Goal: Information Seeking & Learning: Learn about a topic

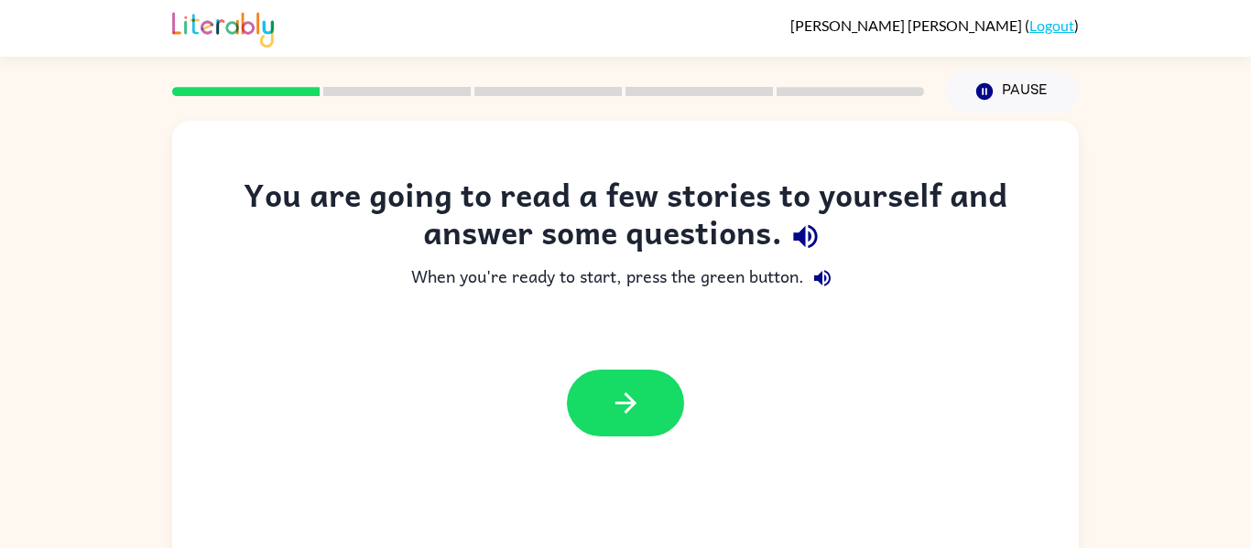
click at [765, 428] on div at bounding box center [625, 403] width 906 height 103
click at [624, 408] on icon "button" at bounding box center [626, 403] width 32 height 32
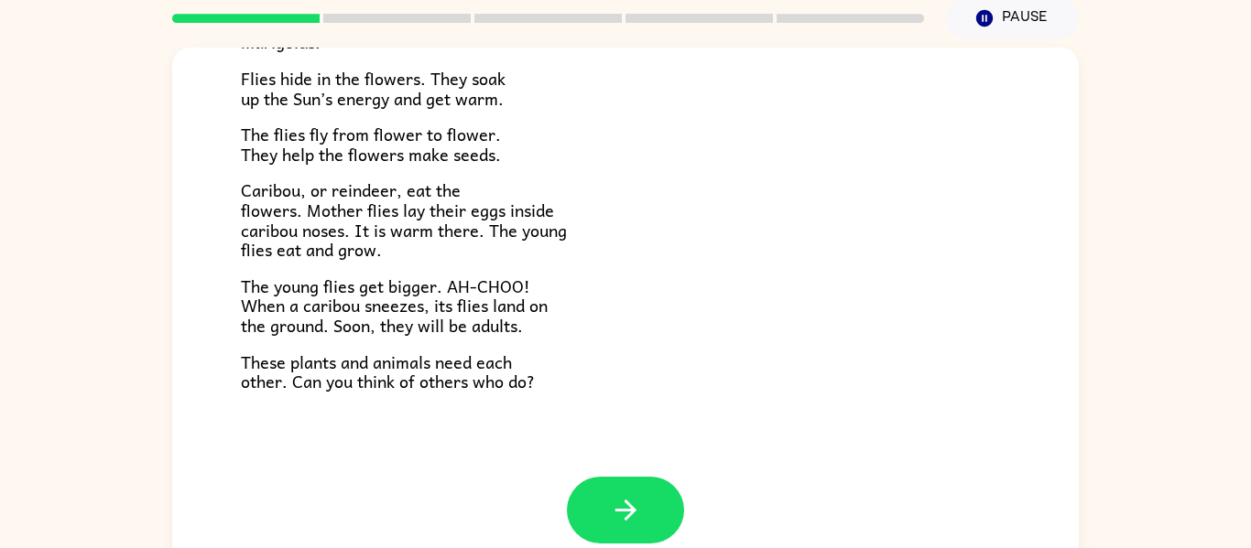
scroll to position [95, 0]
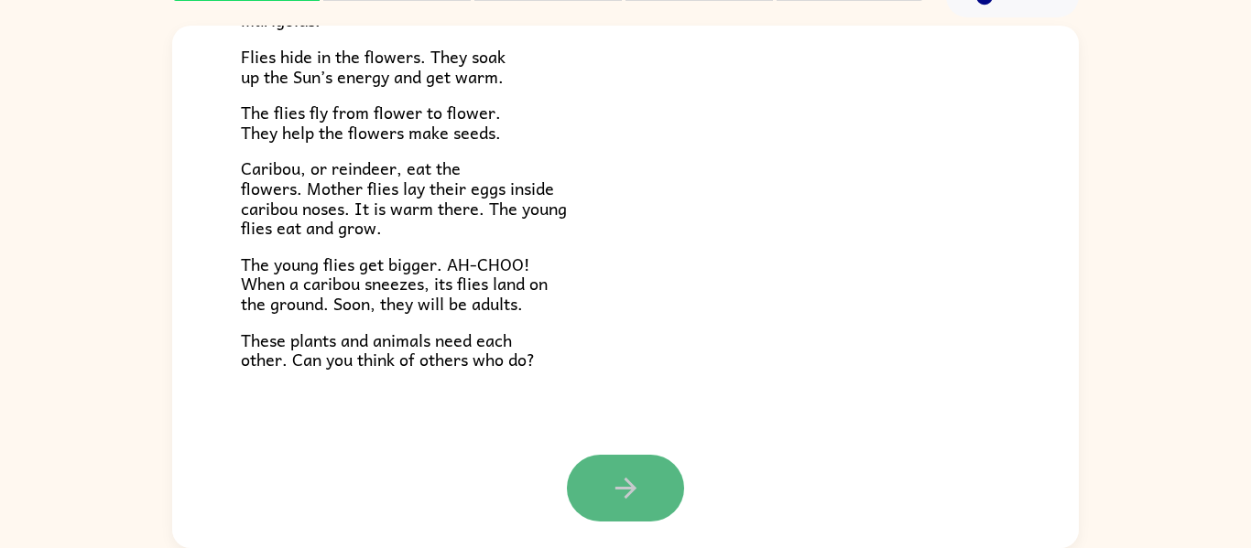
click at [640, 482] on icon "button" at bounding box center [626, 488] width 32 height 32
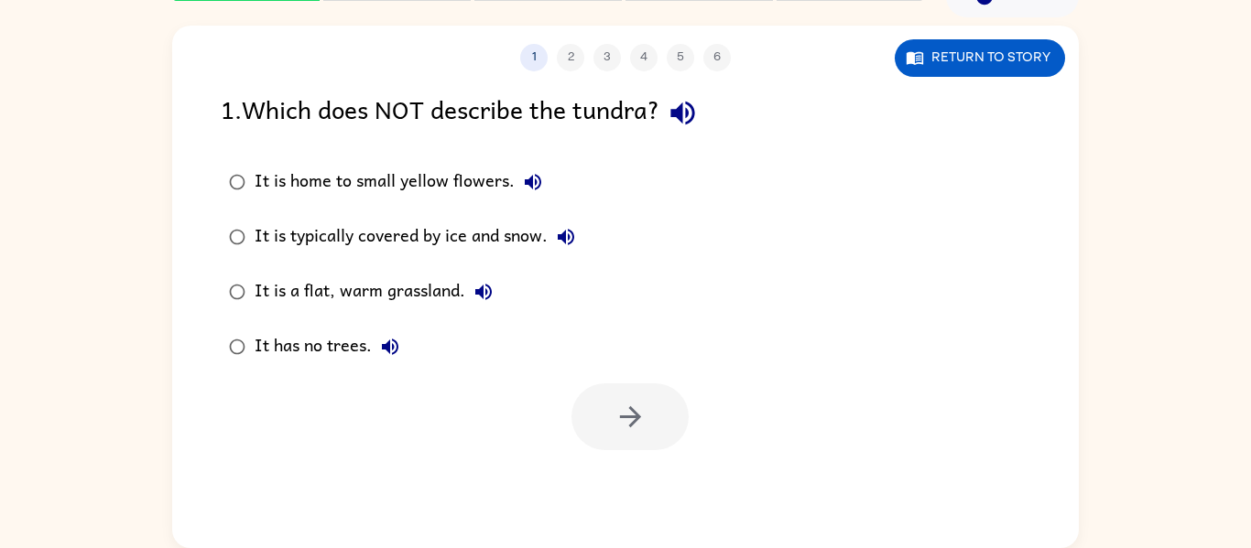
click at [261, 286] on div "It is a flat, warm grassland." at bounding box center [378, 292] width 247 height 37
click at [645, 407] on button "button" at bounding box center [629, 417] width 117 height 67
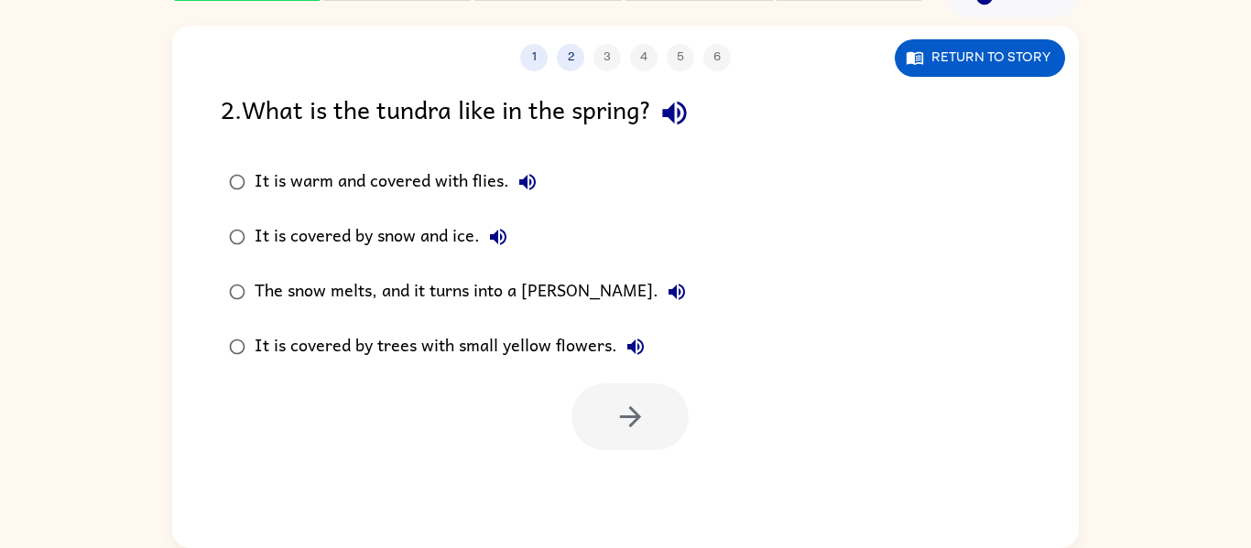
click at [467, 180] on div "It is warm and covered with flies." at bounding box center [400, 182] width 291 height 37
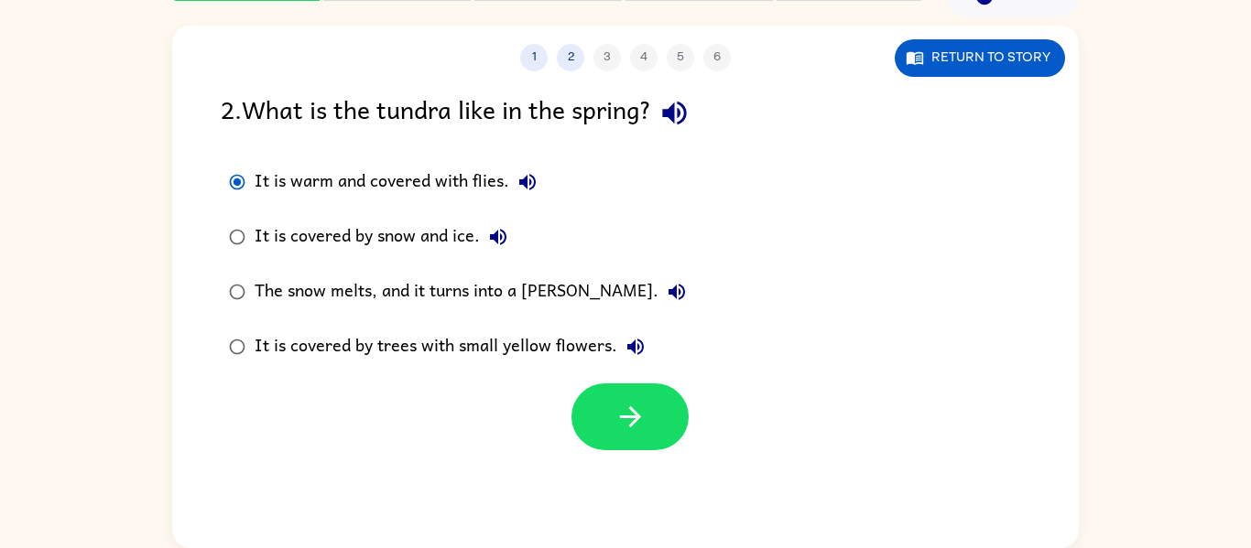
click at [402, 279] on div "The snow melts, and it turns into a [PERSON_NAME]." at bounding box center [475, 292] width 440 height 37
click at [604, 392] on button "button" at bounding box center [629, 417] width 117 height 67
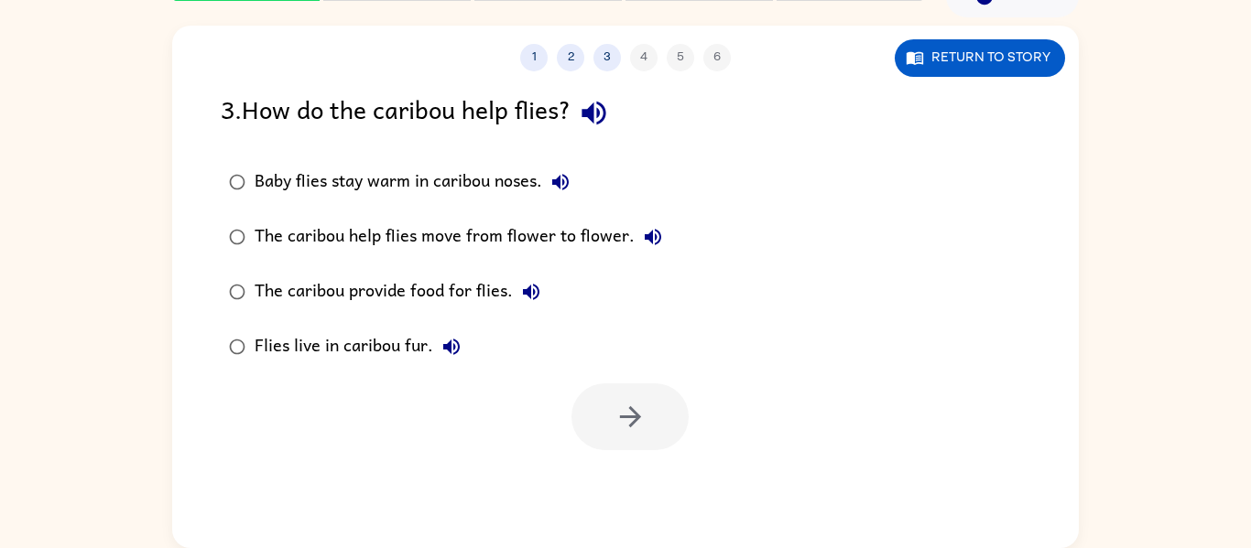
click at [439, 178] on div "Baby flies stay warm in caribou noses." at bounding box center [417, 182] width 324 height 37
click at [651, 418] on button "button" at bounding box center [629, 417] width 117 height 67
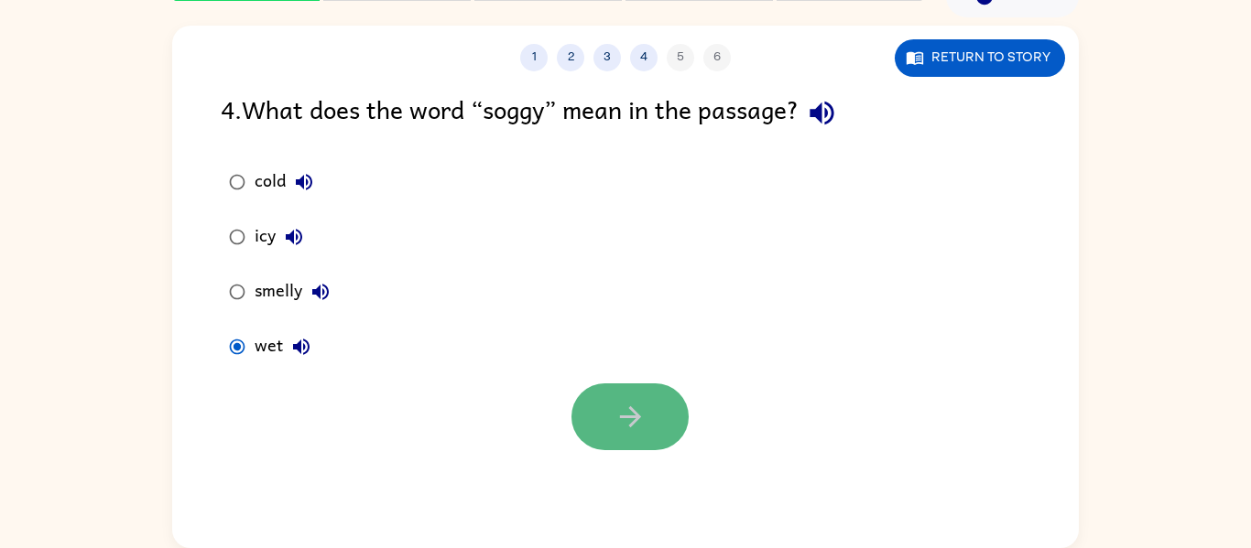
click at [589, 402] on button "button" at bounding box center [629, 417] width 117 height 67
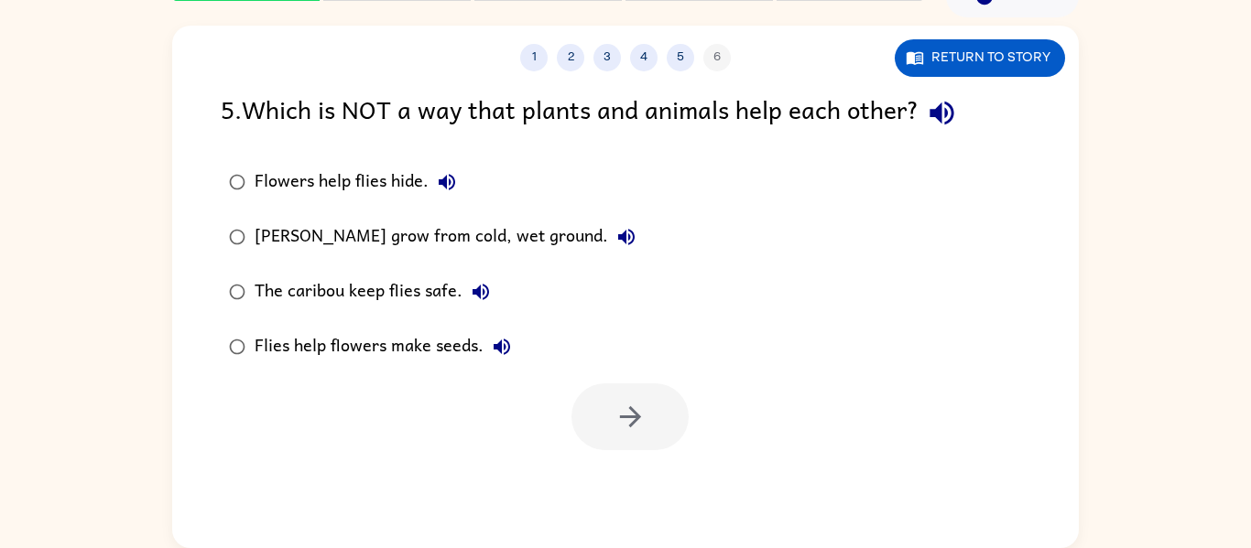
click at [581, 240] on div "[PERSON_NAME] grow from cold, wet ground." at bounding box center [450, 237] width 390 height 37
click at [675, 395] on button "button" at bounding box center [629, 417] width 117 height 67
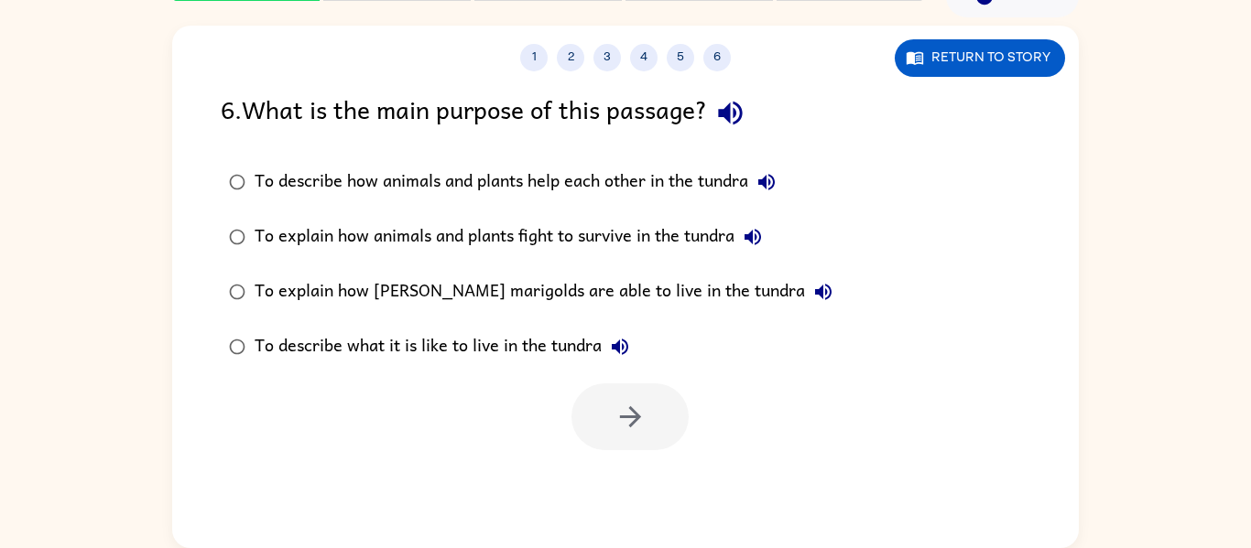
click at [642, 182] on div "To describe how animals and plants help each other in the tundra" at bounding box center [520, 182] width 530 height 37
click at [614, 428] on icon "button" at bounding box center [630, 417] width 32 height 32
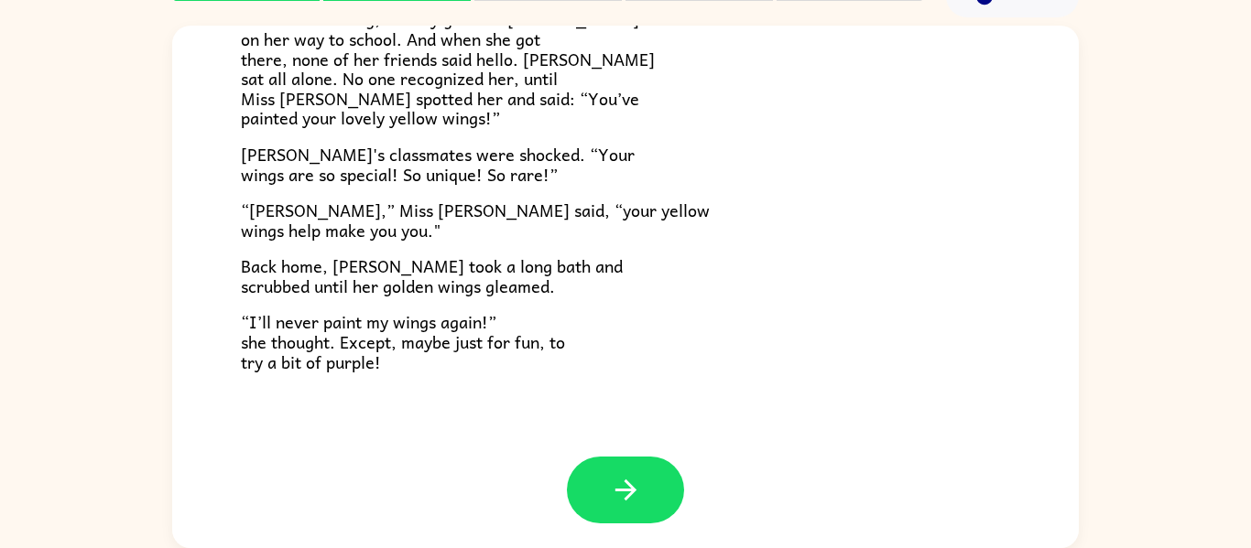
scroll to position [512, 0]
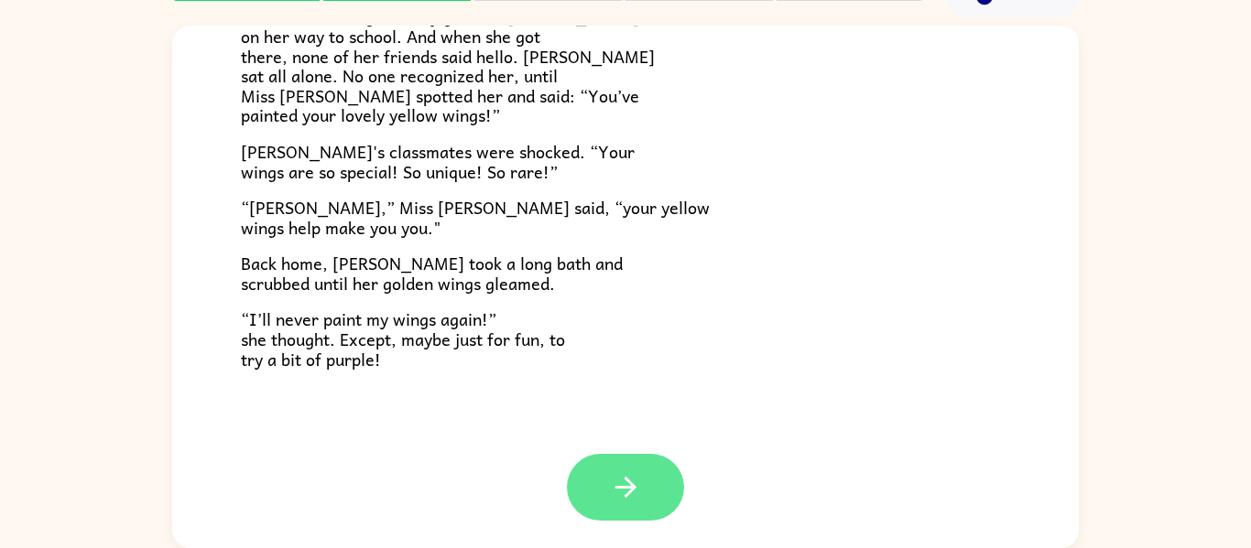
click at [614, 458] on button "button" at bounding box center [625, 487] width 117 height 67
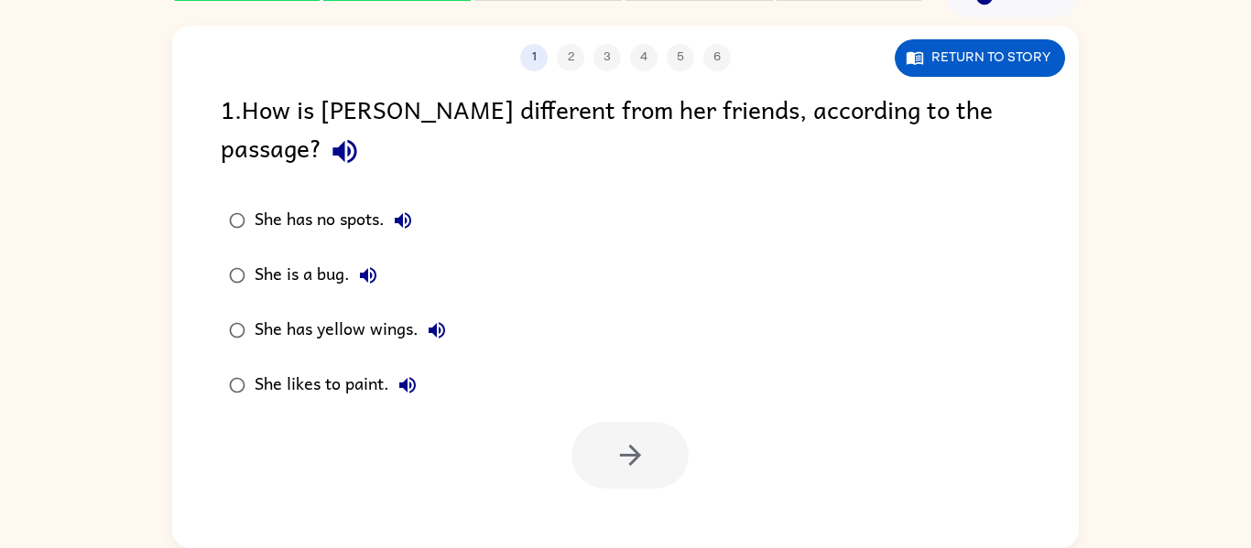
scroll to position [0, 0]
click at [346, 312] on div "She has yellow wings." at bounding box center [355, 330] width 201 height 37
click at [631, 445] on icon "button" at bounding box center [629, 455] width 21 height 21
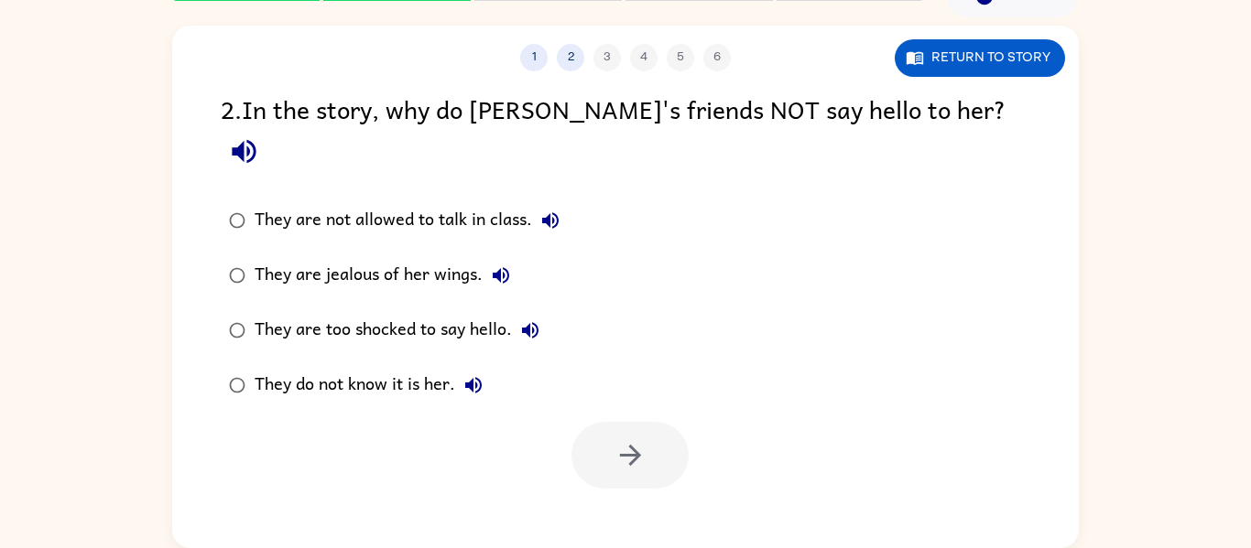
click at [377, 367] on div "They do not know it is her." at bounding box center [373, 385] width 237 height 37
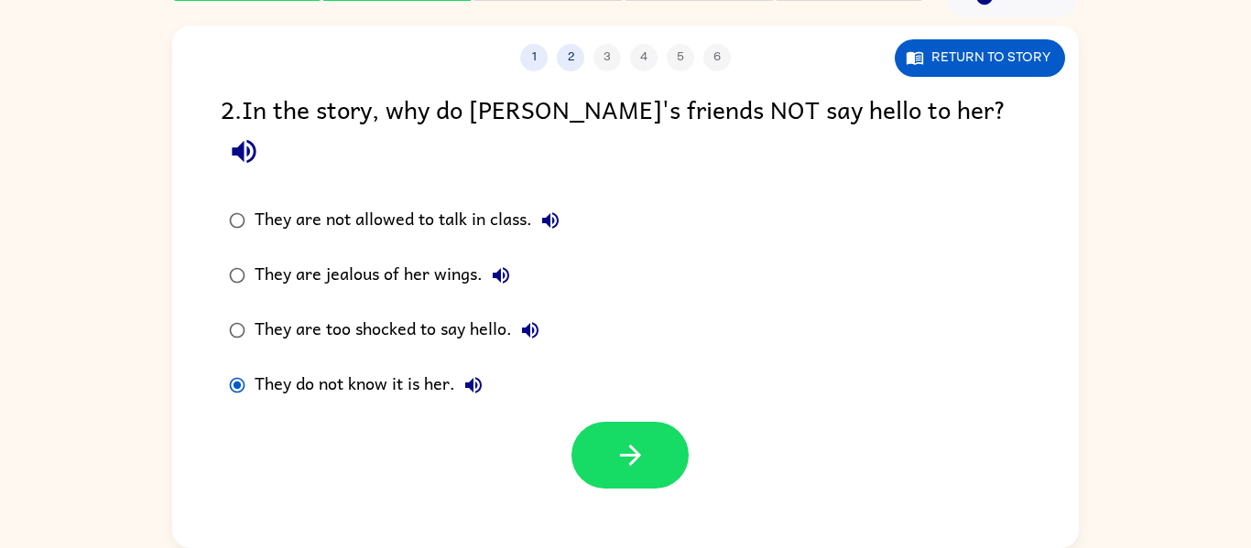
click at [648, 413] on div at bounding box center [625, 451] width 906 height 76
click at [648, 422] on button "button" at bounding box center [629, 455] width 117 height 67
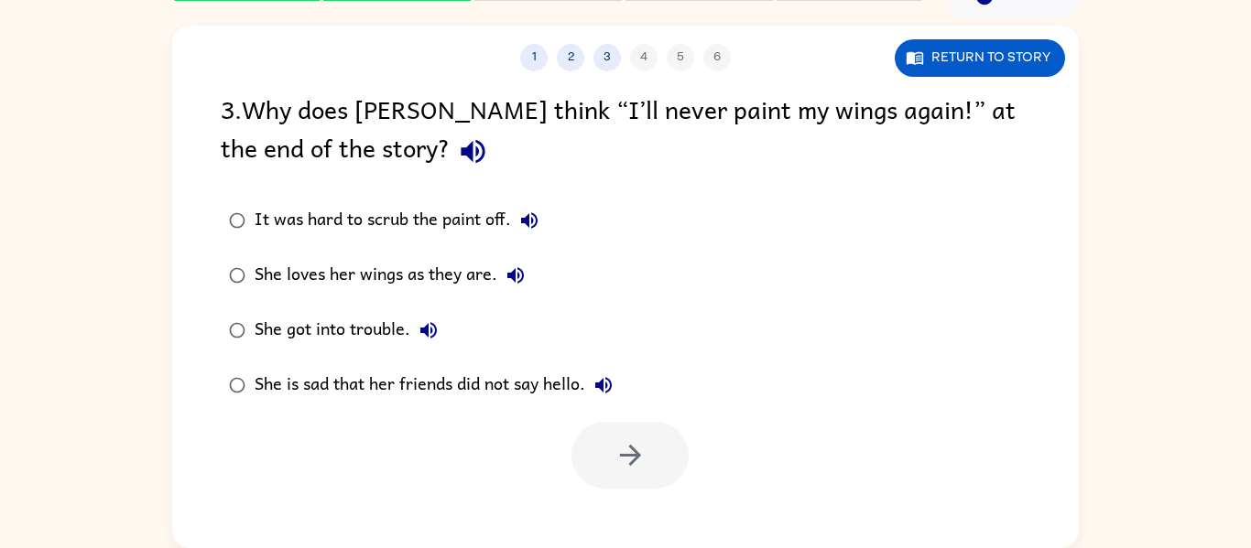
click at [471, 273] on div "She loves her wings as they are." at bounding box center [394, 275] width 279 height 37
click at [600, 464] on button "button" at bounding box center [629, 455] width 117 height 67
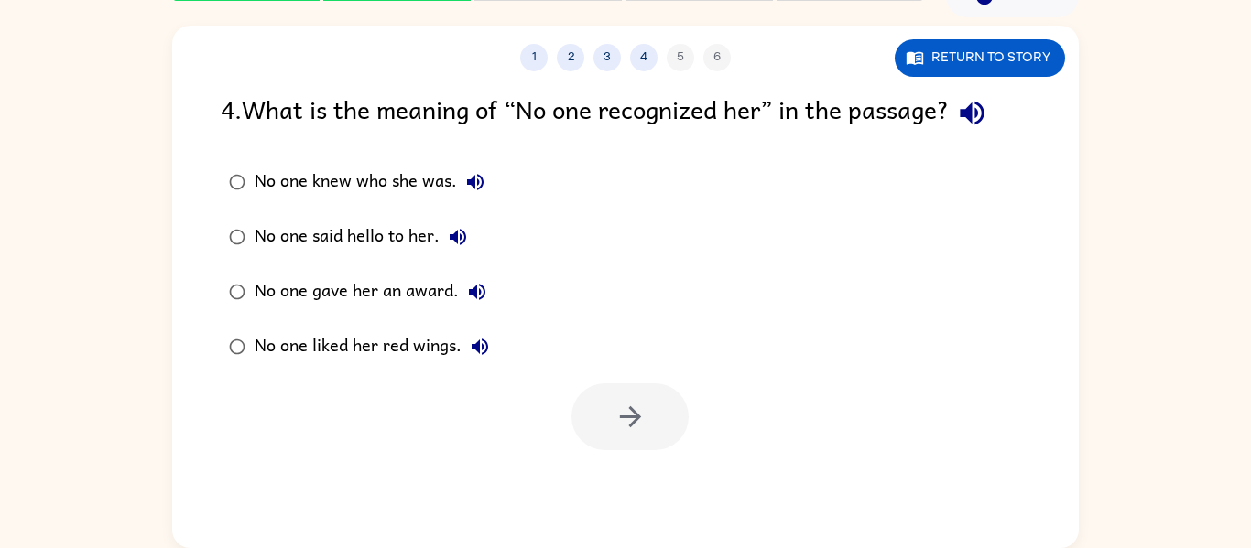
click at [360, 179] on div "No one knew who she was." at bounding box center [374, 182] width 239 height 37
click at [612, 418] on button "button" at bounding box center [629, 417] width 117 height 67
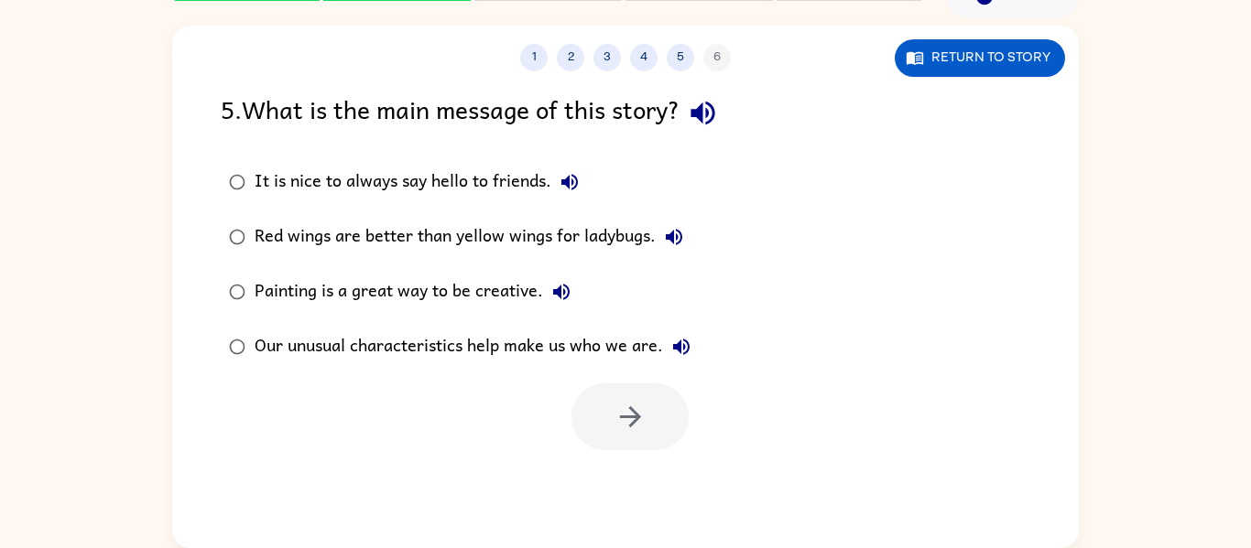
click at [493, 348] on div "Our unusual characteristics help make us who we are." at bounding box center [477, 347] width 445 height 37
click at [614, 420] on icon "button" at bounding box center [630, 417] width 32 height 32
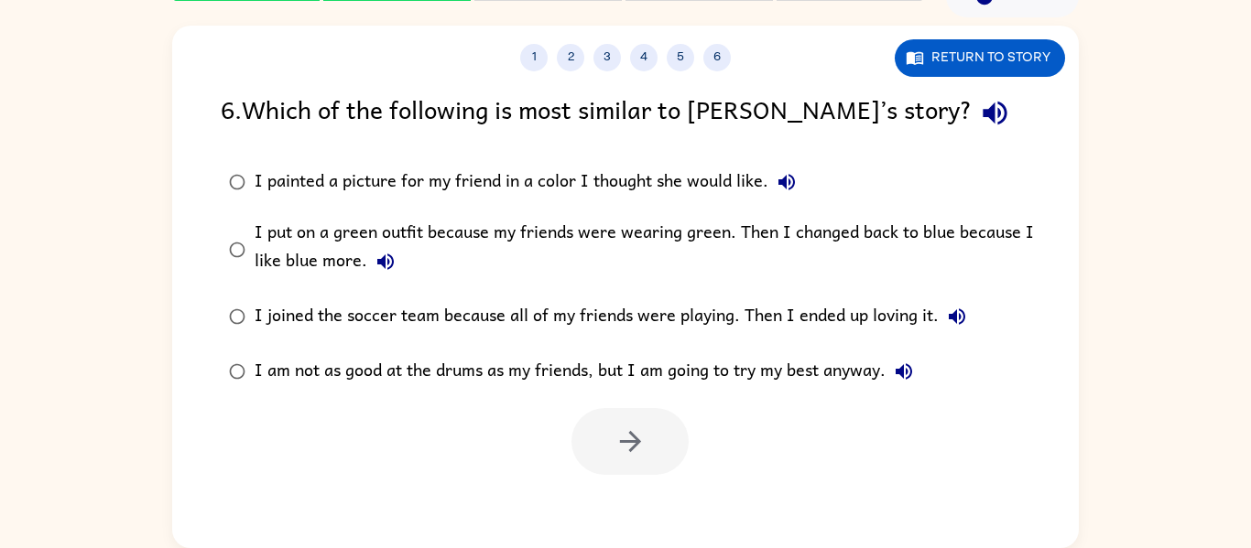
click at [498, 237] on div "I put on a green outfit because my friends were wearing green. Then I changed b…" at bounding box center [655, 249] width 800 height 61
click at [645, 432] on button "button" at bounding box center [629, 441] width 117 height 67
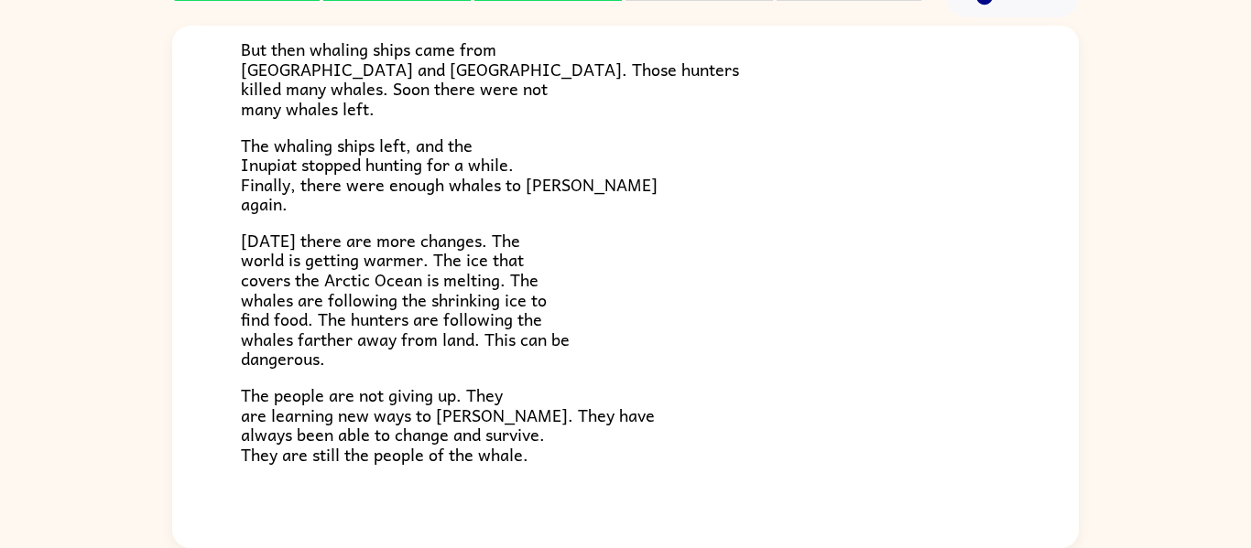
scroll to position [617, 0]
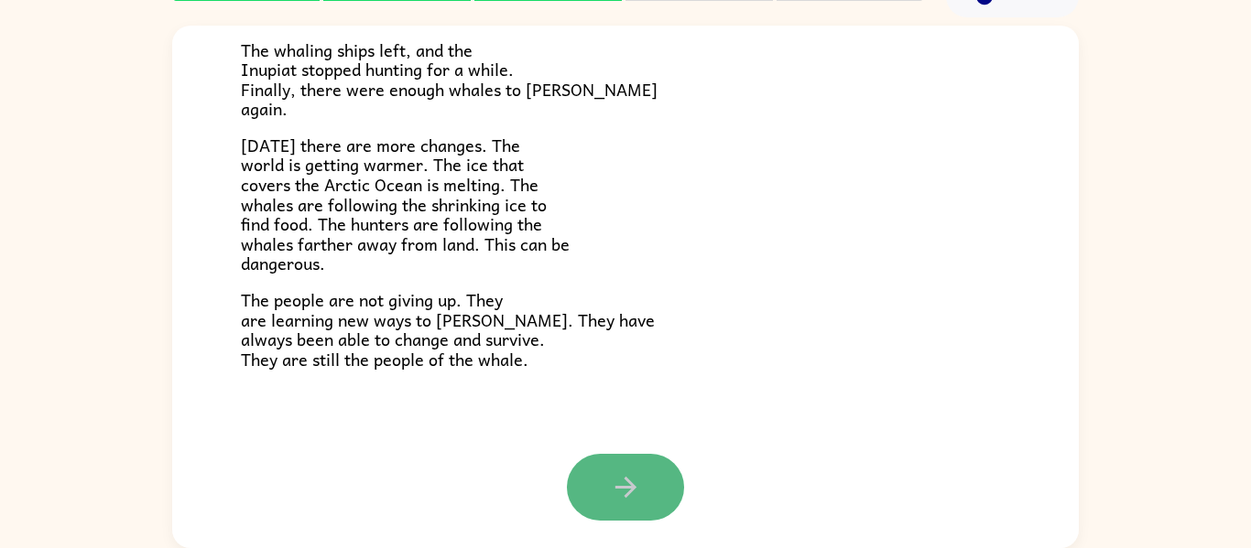
click at [629, 457] on button "button" at bounding box center [625, 487] width 117 height 67
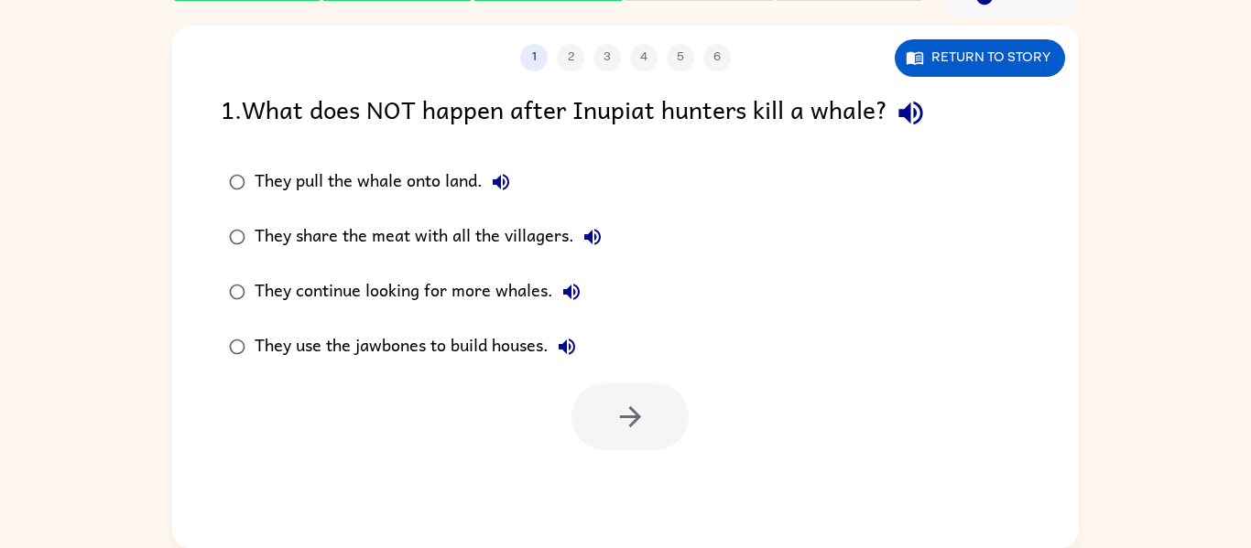
click at [456, 290] on div "They continue looking for more whales." at bounding box center [422, 292] width 335 height 37
click at [650, 431] on button "button" at bounding box center [629, 417] width 117 height 67
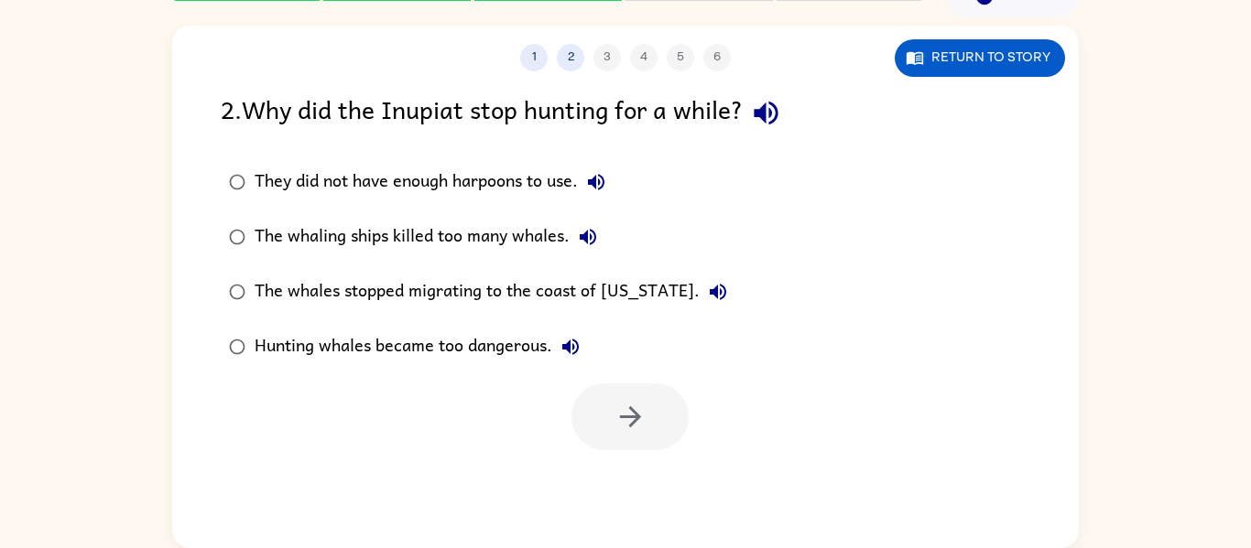
click at [479, 240] on div "The whaling ships killed too many whales." at bounding box center [431, 237] width 352 height 37
click at [621, 404] on icon "button" at bounding box center [630, 417] width 32 height 32
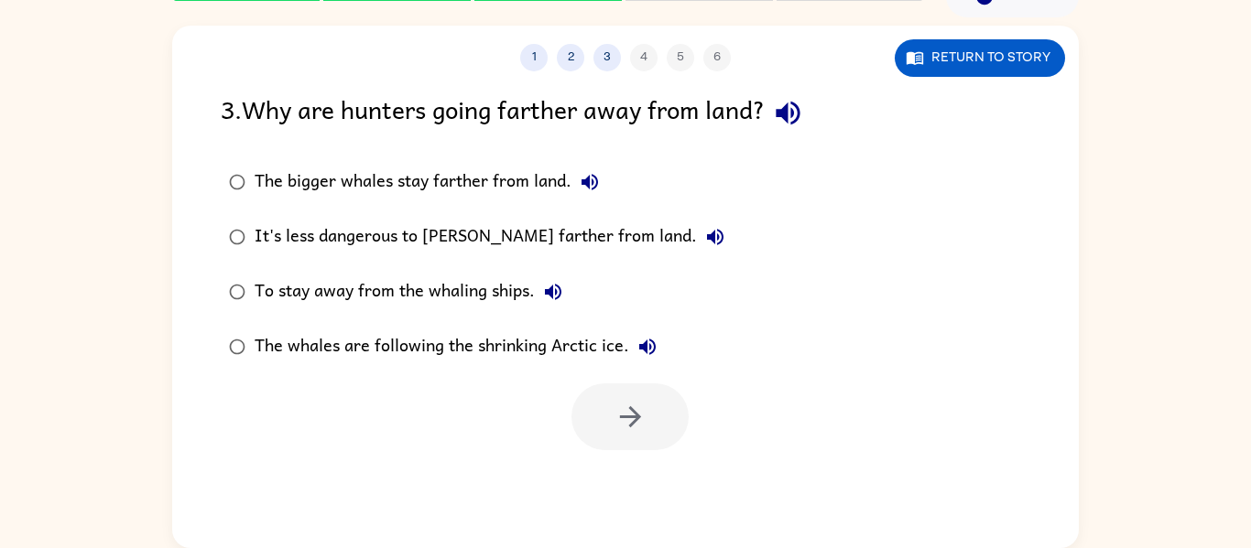
click at [438, 332] on div "The whales are following the shrinking Arctic ice." at bounding box center [460, 347] width 411 height 37
click at [591, 395] on button "button" at bounding box center [629, 417] width 117 height 67
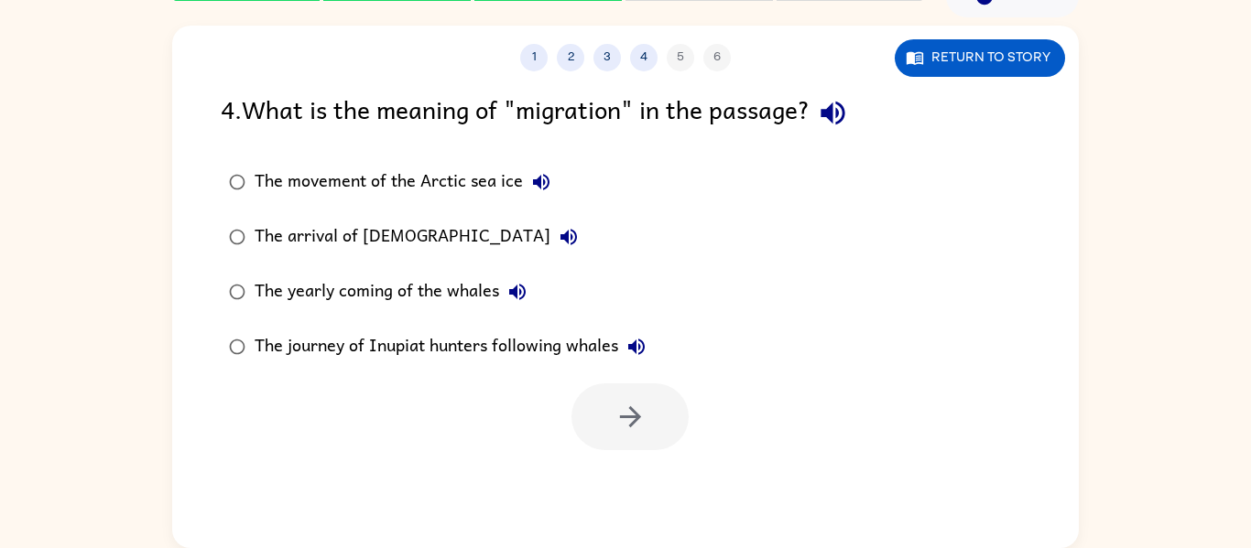
click at [411, 286] on div "The yearly coming of the whales" at bounding box center [395, 292] width 281 height 37
click at [632, 430] on icon "button" at bounding box center [630, 417] width 32 height 32
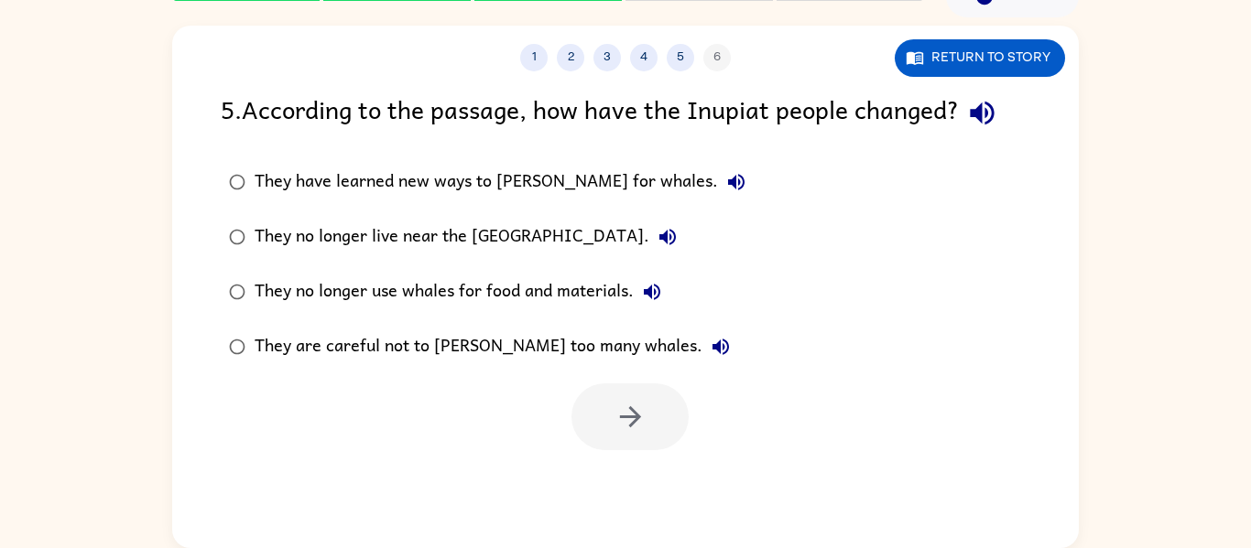
click at [449, 176] on div "They have learned new ways to [PERSON_NAME] for whales." at bounding box center [505, 182] width 500 height 37
click at [632, 429] on icon "button" at bounding box center [630, 417] width 32 height 32
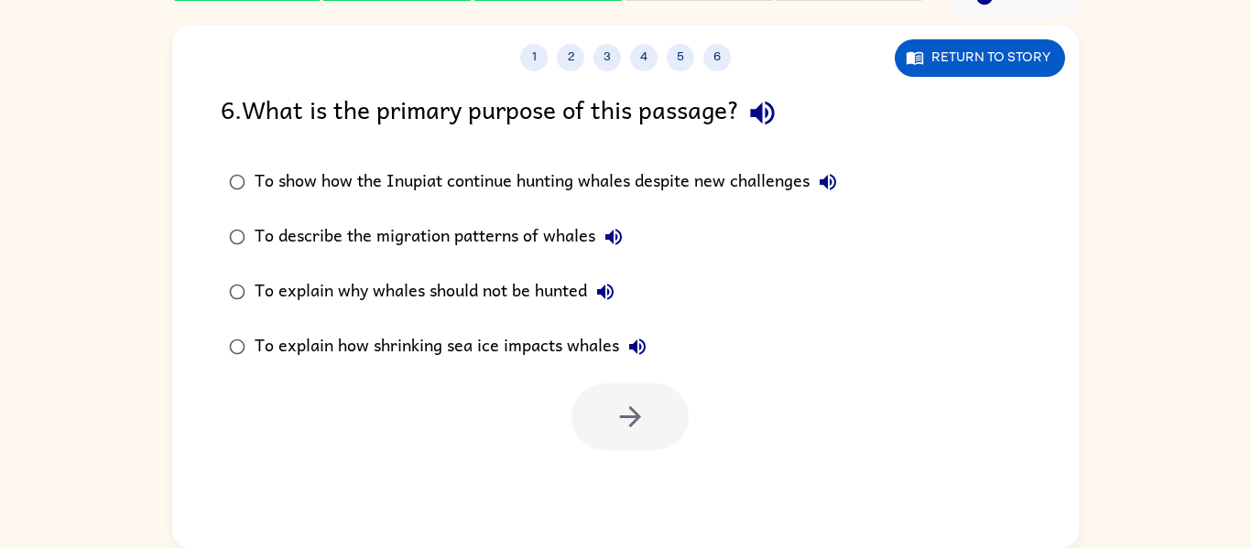
click at [747, 178] on div "To show how the Inupiat continue hunting whales despite new challenges" at bounding box center [550, 182] width 591 height 37
click at [635, 403] on icon "button" at bounding box center [630, 417] width 32 height 32
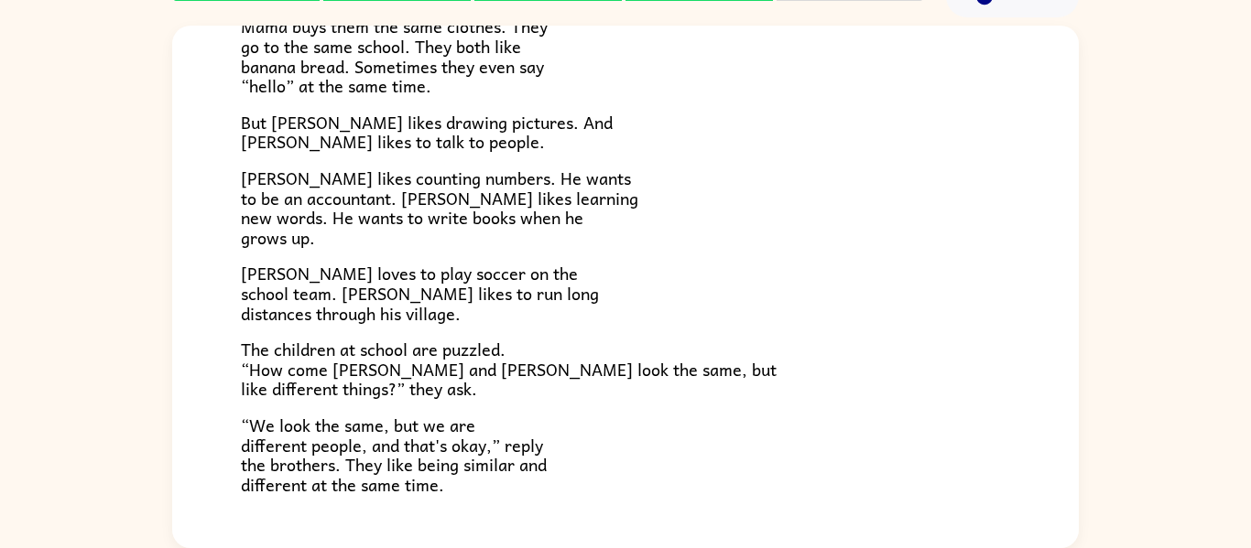
scroll to position [330, 0]
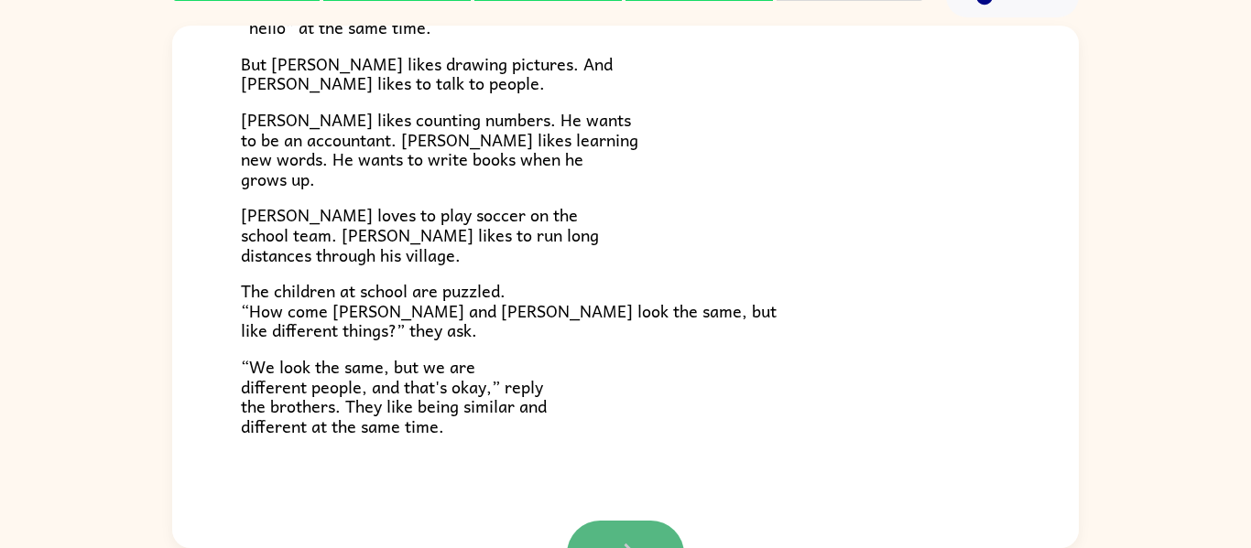
click at [668, 538] on button "button" at bounding box center [625, 554] width 117 height 67
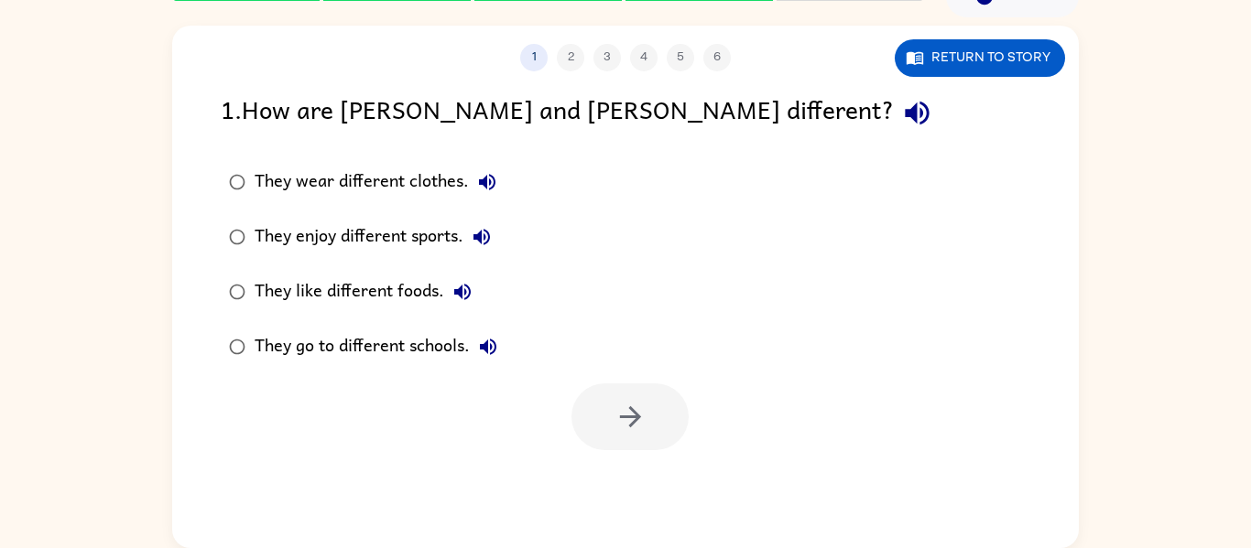
scroll to position [0, 0]
click at [397, 282] on div "They like different foods." at bounding box center [368, 292] width 226 height 37
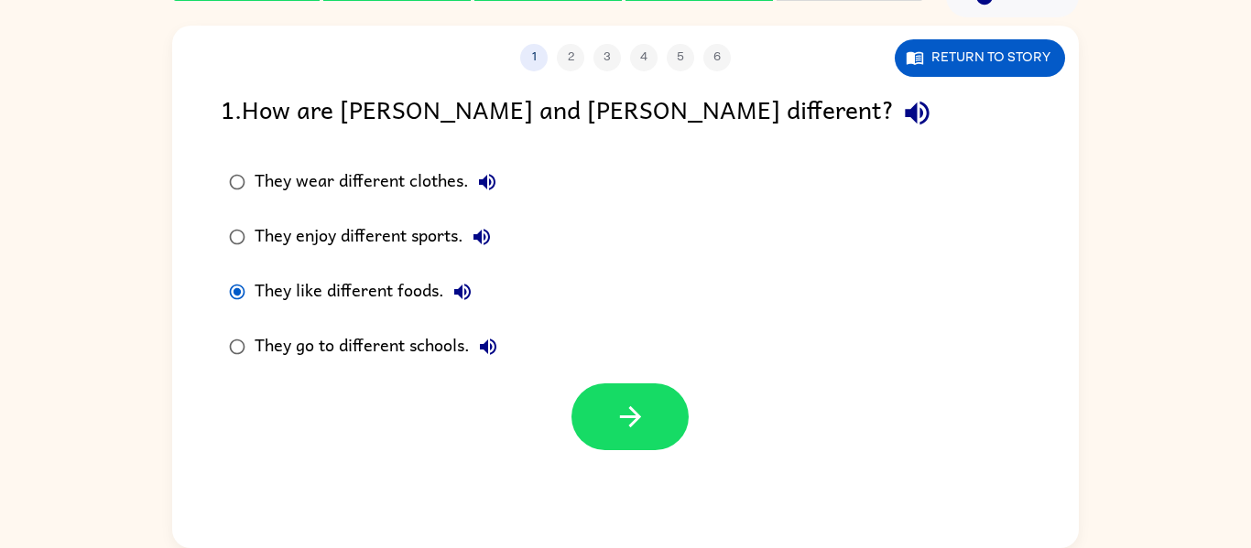
click at [397, 282] on div "They like different foods." at bounding box center [368, 292] width 226 height 37
click at [383, 233] on div "They enjoy different sports." at bounding box center [377, 237] width 245 height 37
click at [609, 430] on button "button" at bounding box center [629, 417] width 117 height 67
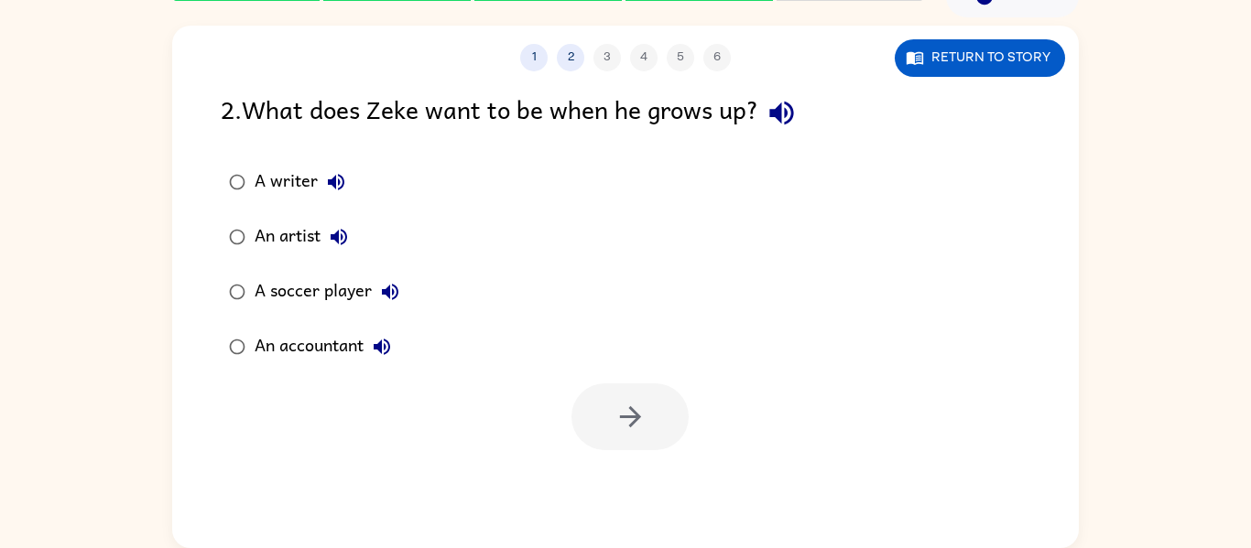
click at [277, 350] on div "An accountant" at bounding box center [328, 347] width 146 height 37
click at [640, 446] on button "button" at bounding box center [629, 417] width 117 height 67
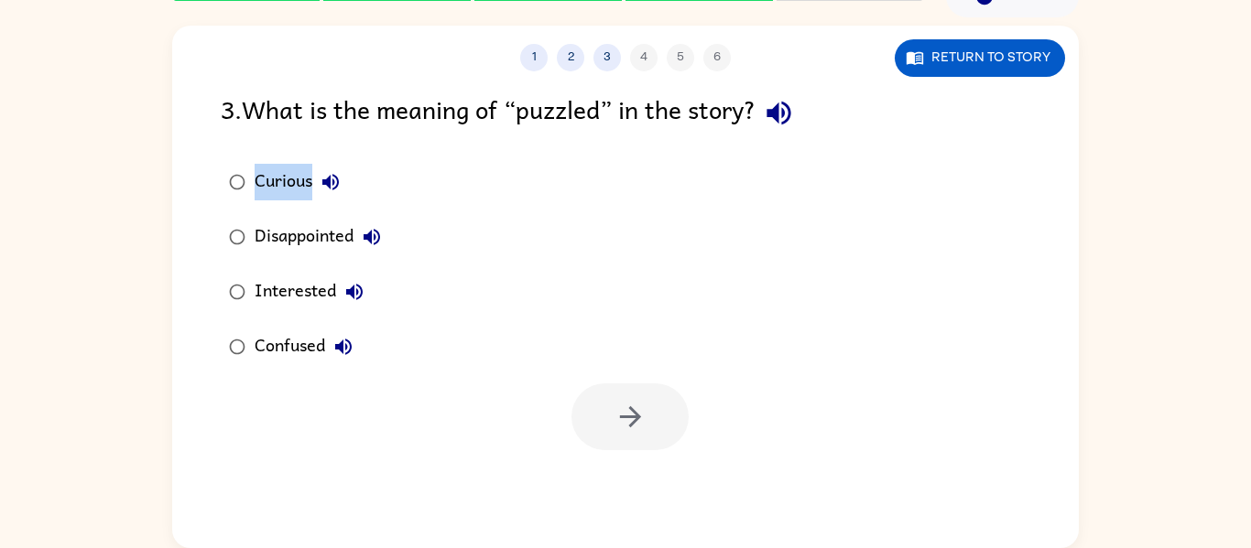
click at [301, 183] on div "Curious" at bounding box center [302, 182] width 94 height 37
click at [271, 344] on div "Confused" at bounding box center [308, 347] width 107 height 37
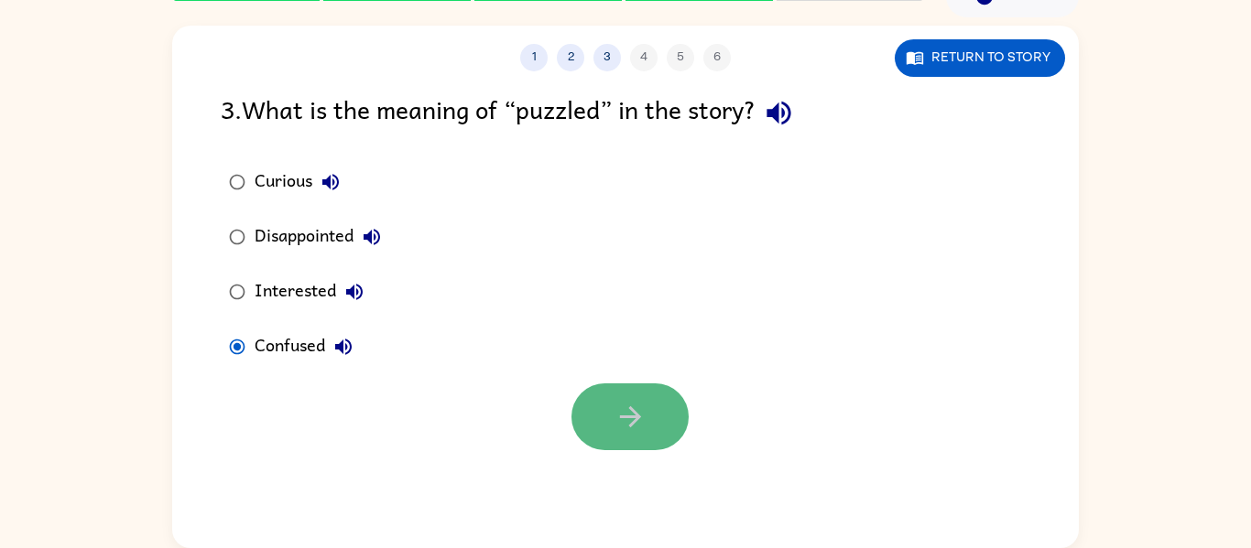
click at [611, 429] on button "button" at bounding box center [629, 417] width 117 height 67
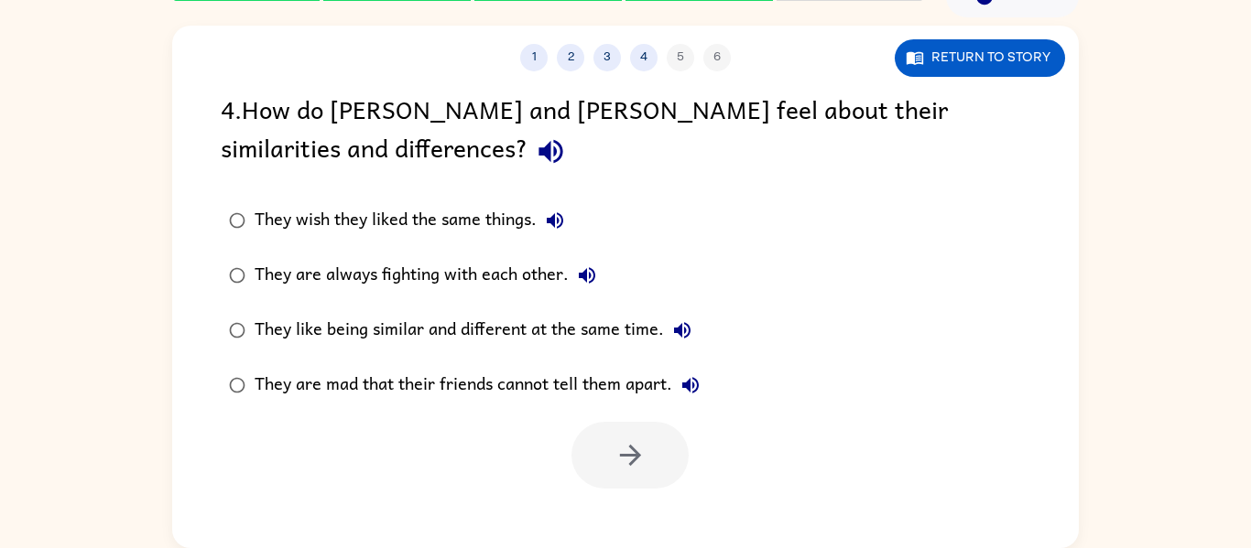
click at [457, 306] on label "They like being similar and different at the same time." at bounding box center [464, 330] width 507 height 55
click at [651, 467] on button "button" at bounding box center [629, 455] width 117 height 67
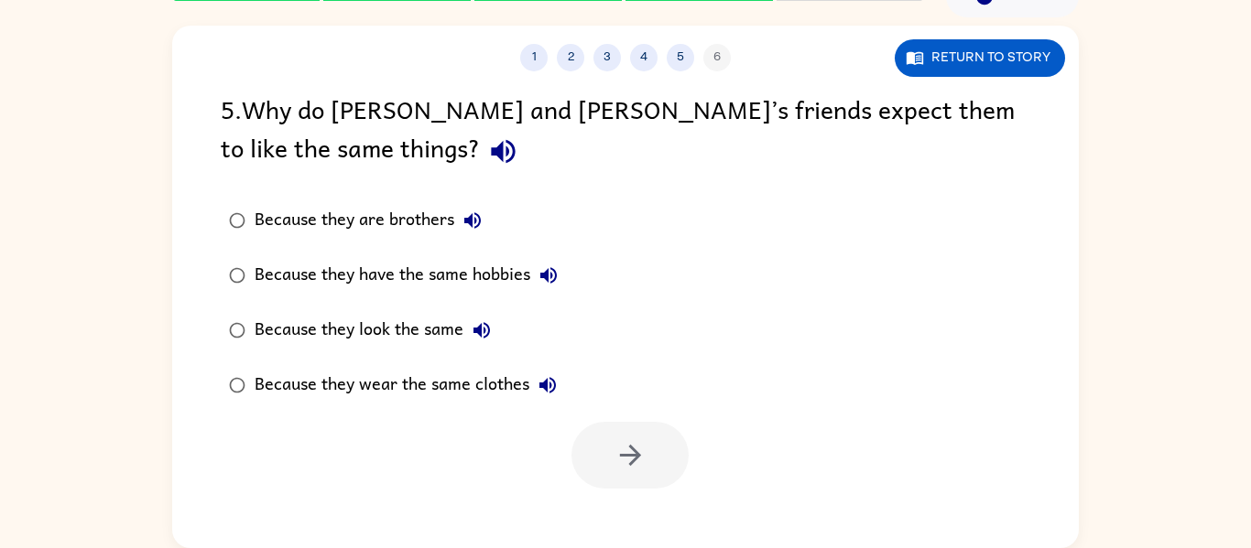
click at [438, 341] on div "Because they look the same" at bounding box center [377, 330] width 245 height 37
click at [645, 468] on icon "button" at bounding box center [630, 455] width 32 height 32
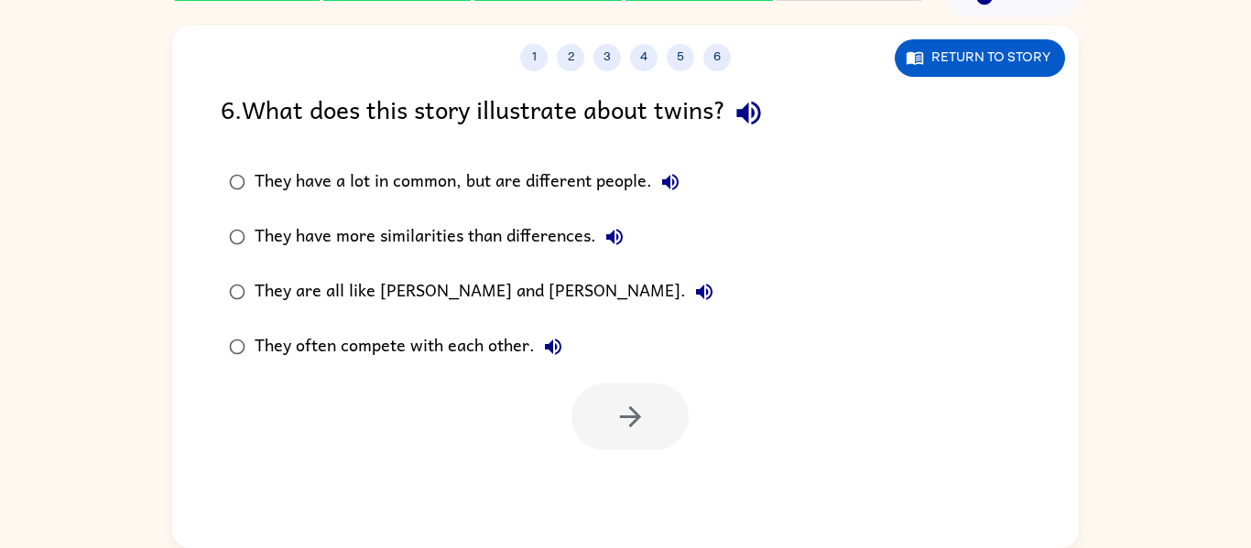
click at [425, 164] on div "They have a lot in common, but are different people." at bounding box center [472, 182] width 434 height 37
click at [618, 404] on icon "button" at bounding box center [630, 417] width 32 height 32
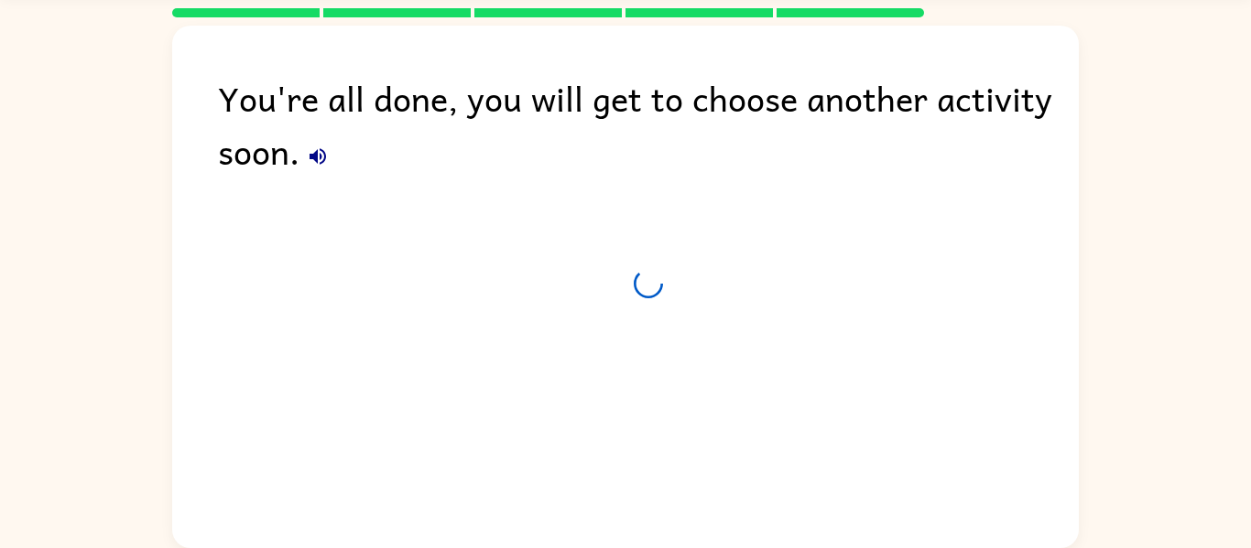
scroll to position [62, 0]
